Goal: Task Accomplishment & Management: Use online tool/utility

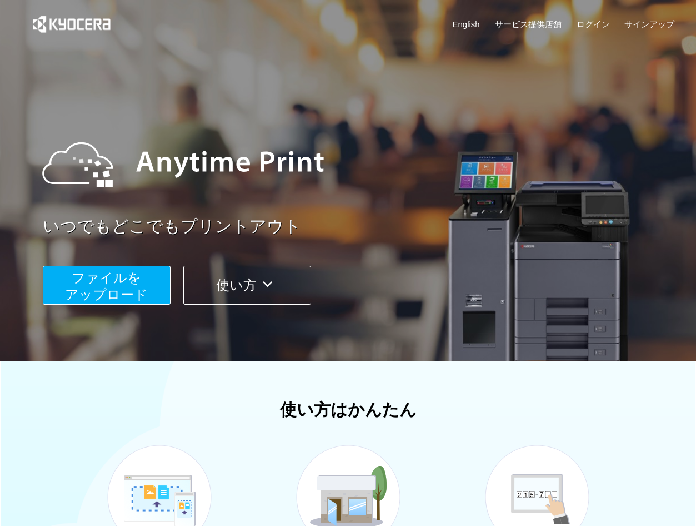
click at [72, 283] on button "ファイルを ​​アップロード" at bounding box center [107, 285] width 128 height 39
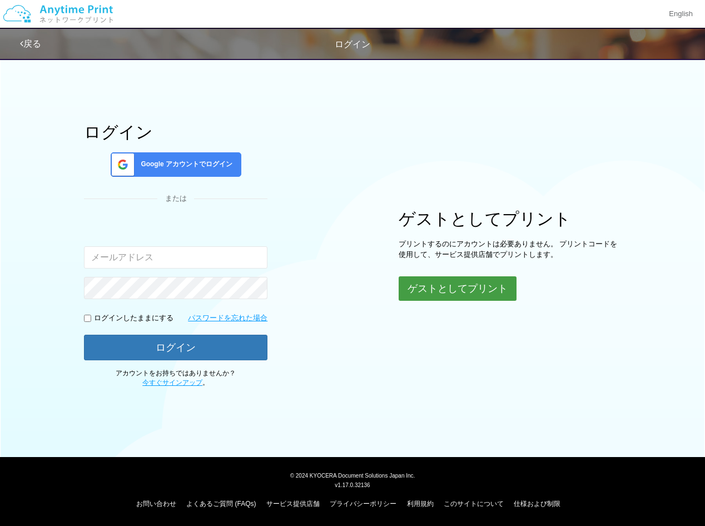
click at [483, 286] on button "ゲストとしてプリント" at bounding box center [457, 288] width 118 height 24
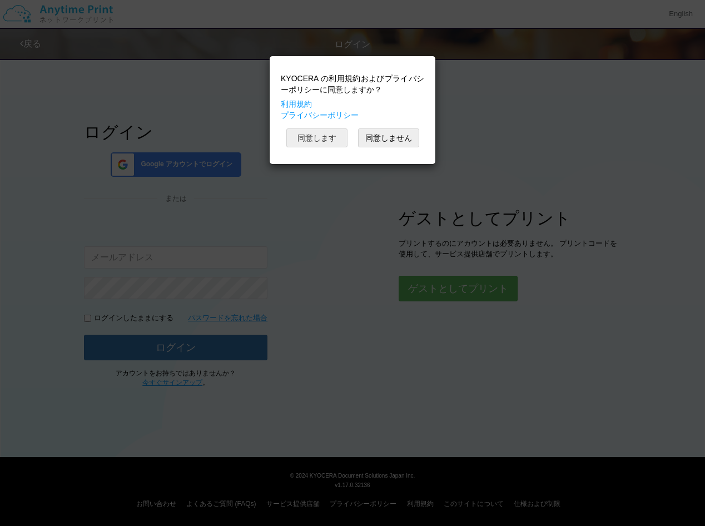
click at [325, 139] on button "同意します" at bounding box center [316, 137] width 61 height 19
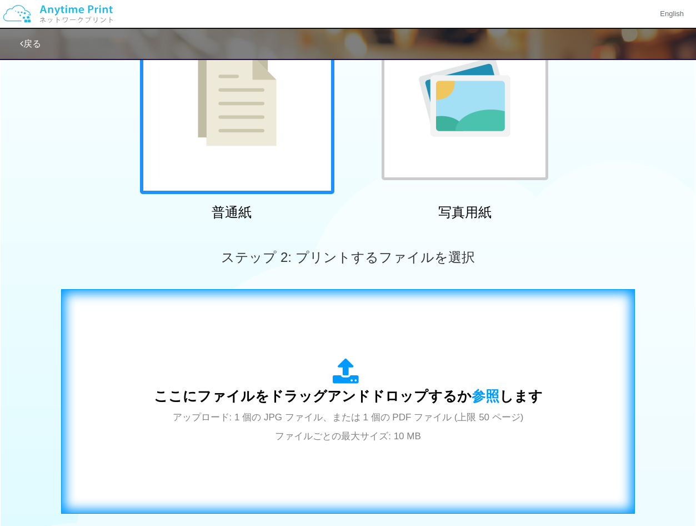
scroll to position [278, 0]
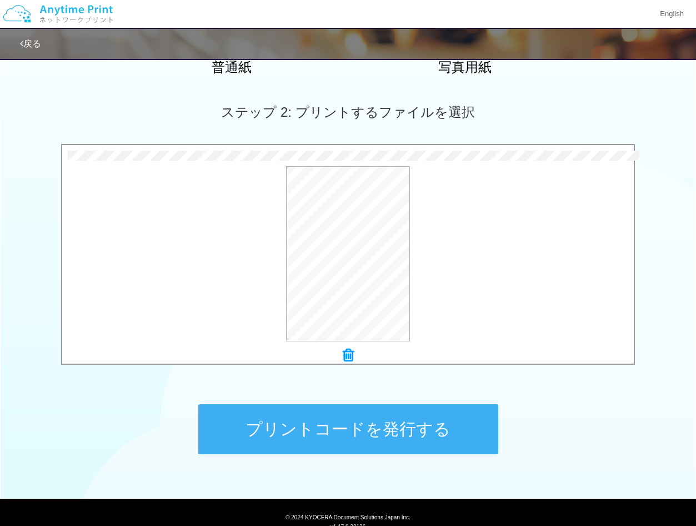
click at [420, 431] on button "プリントコードを発行する" at bounding box center [348, 429] width 300 height 50
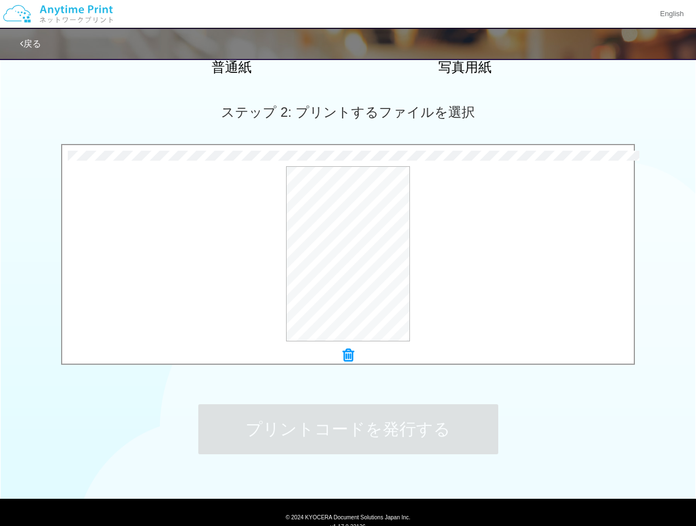
scroll to position [0, 0]
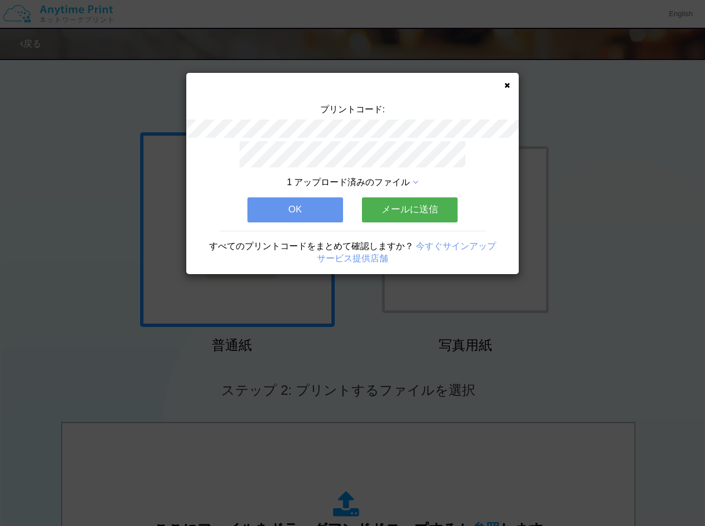
click at [429, 208] on button "メールに送信" at bounding box center [410, 209] width 96 height 24
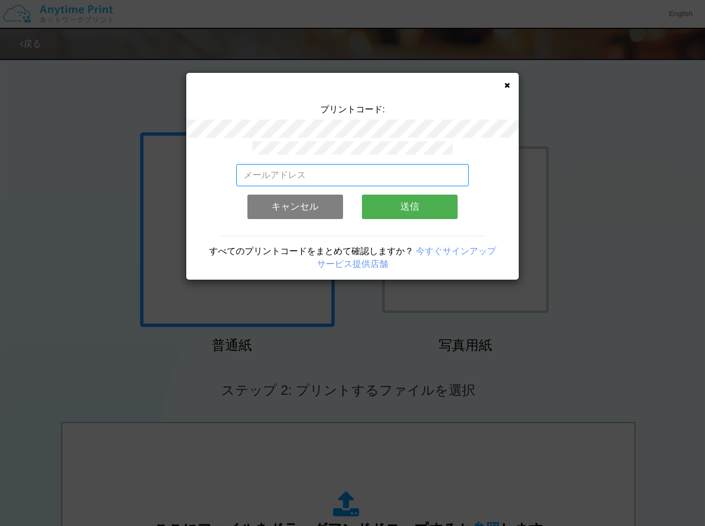
click at [381, 176] on input "email" at bounding box center [352, 175] width 233 height 22
type input "[EMAIL_ADDRESS][DOMAIN_NAME]"
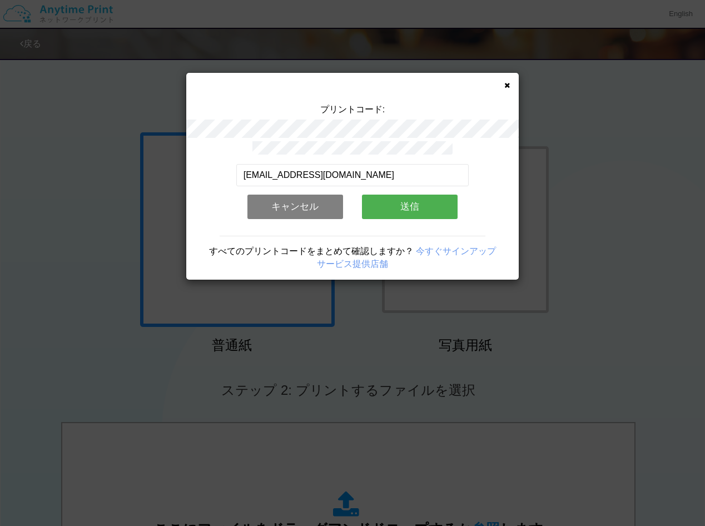
click at [410, 201] on button "送信" at bounding box center [410, 206] width 96 height 24
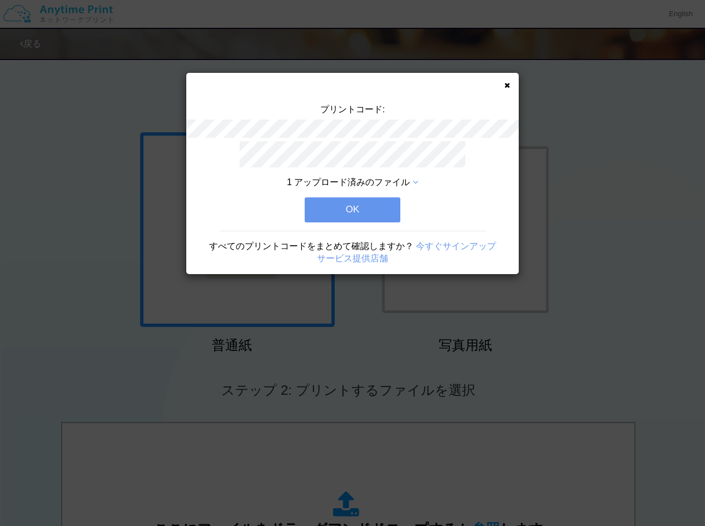
click at [340, 203] on button "OK" at bounding box center [353, 209] width 96 height 24
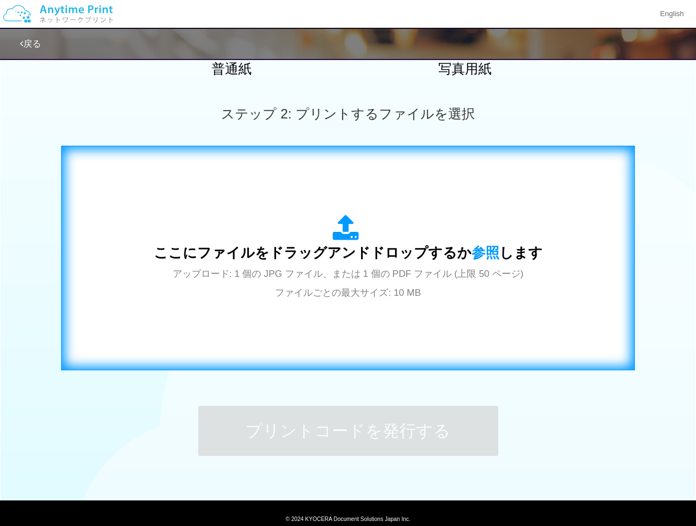
scroll to position [278, 0]
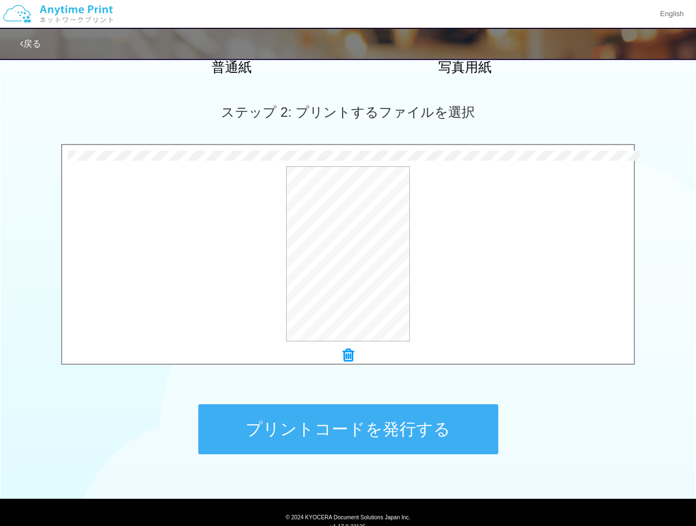
click at [403, 433] on button "プリントコードを発行する" at bounding box center [348, 429] width 300 height 50
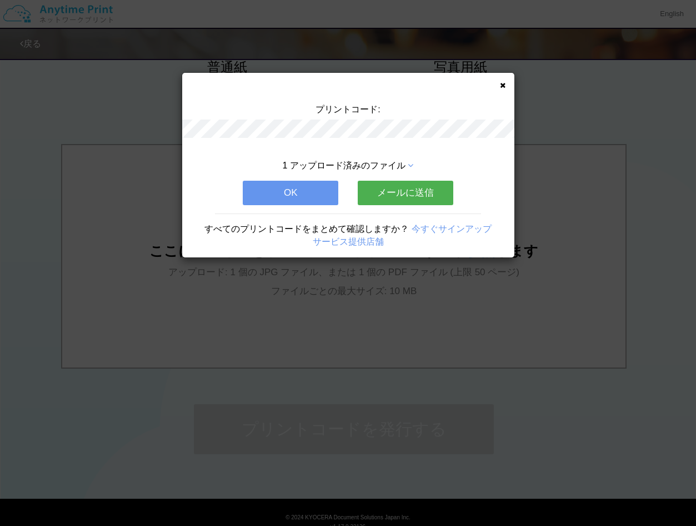
scroll to position [0, 0]
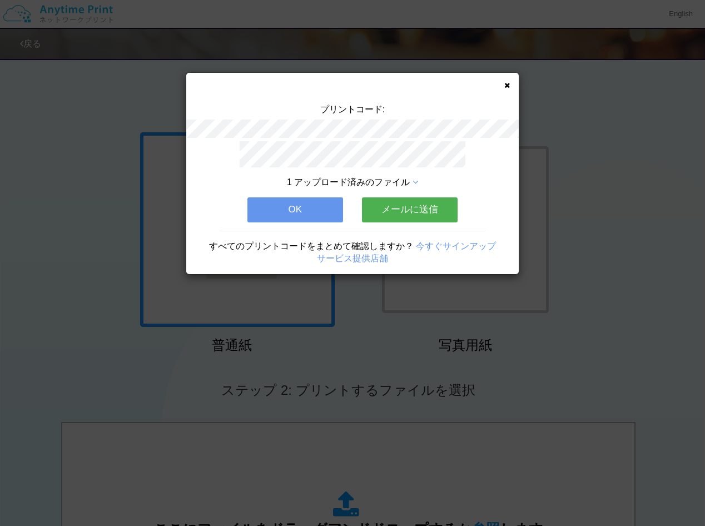
click at [420, 202] on button "メールに送信" at bounding box center [410, 209] width 96 height 24
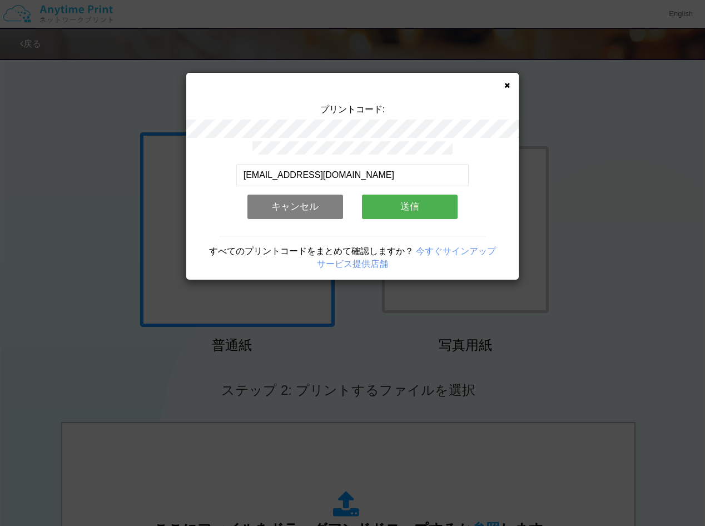
click at [420, 202] on button "送信" at bounding box center [410, 206] width 96 height 24
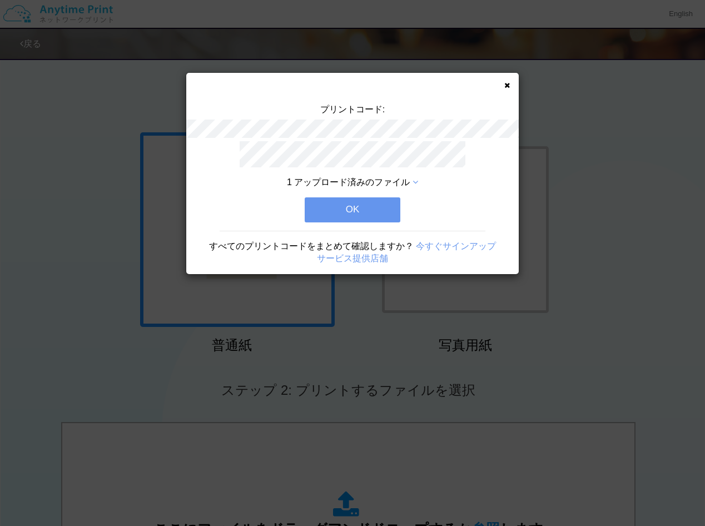
click at [347, 212] on button "OK" at bounding box center [353, 209] width 96 height 24
